Goal: Transaction & Acquisition: Obtain resource

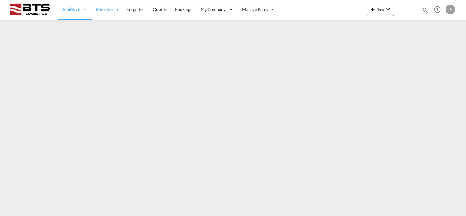
click at [107, 9] on span "Rate Search" at bounding box center [107, 9] width 22 height 5
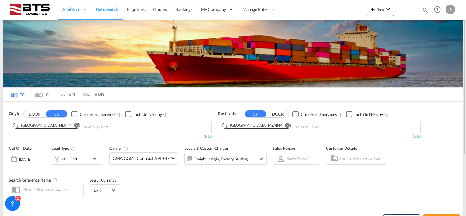
click at [285, 124] on md-icon "Remove" at bounding box center [287, 125] width 5 height 5
click at [263, 124] on input "Chips input." at bounding box center [251, 127] width 58 height 10
click at [242, 126] on input "Chips input." at bounding box center [251, 127] width 58 height 10
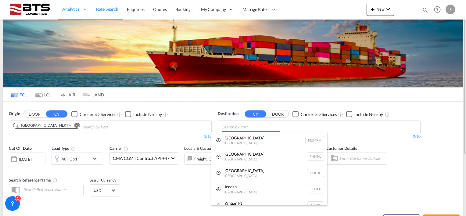
click at [242, 126] on body "Analytics Reports Dashboard Rate Search Enquiries Quotes Bookings" at bounding box center [233, 108] width 466 height 216
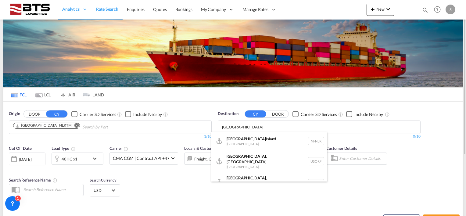
type input "[GEOGRAPHIC_DATA]"
click at [243, 158] on div "[GEOGRAPHIC_DATA] , [GEOGRAPHIC_DATA] [GEOGRAPHIC_DATA] [GEOGRAPHIC_DATA]" at bounding box center [269, 161] width 116 height 22
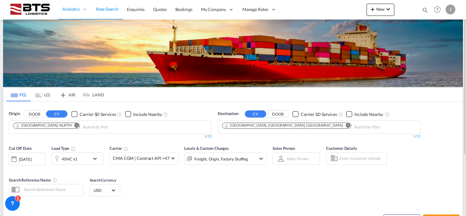
scroll to position [61, 0]
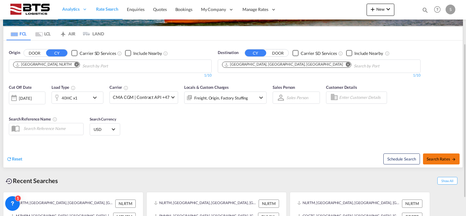
click at [435, 155] on button "Search Rates" at bounding box center [441, 158] width 37 height 11
type input "NLRTM to USORF / [DATE]"
